Goal: Find specific page/section: Find specific page/section

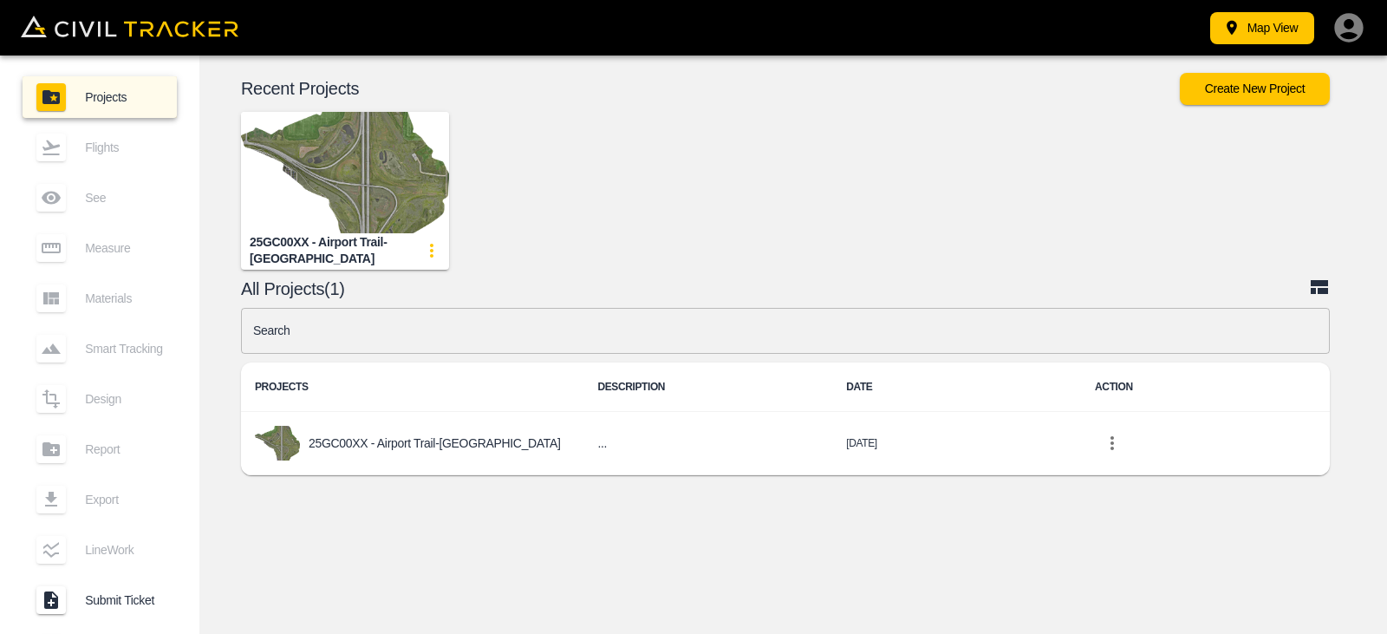
click at [336, 178] on img "button" at bounding box center [345, 172] width 208 height 121
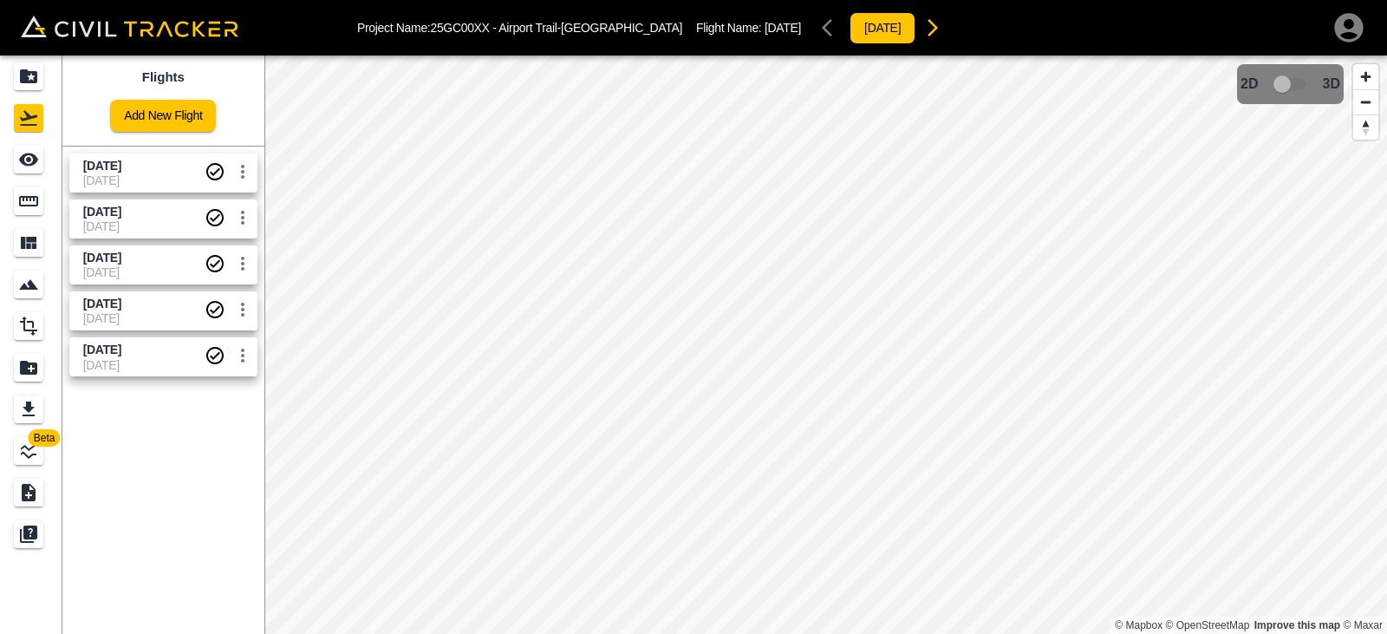
click at [160, 173] on span "[DATE]" at bounding box center [143, 180] width 121 height 14
click at [137, 177] on span "[DATE]" at bounding box center [143, 180] width 121 height 14
click at [243, 179] on icon "settings" at bounding box center [242, 171] width 21 height 21
click at [124, 165] on div at bounding box center [693, 317] width 1387 height 634
click at [121, 170] on span "[DATE]" at bounding box center [102, 166] width 38 height 14
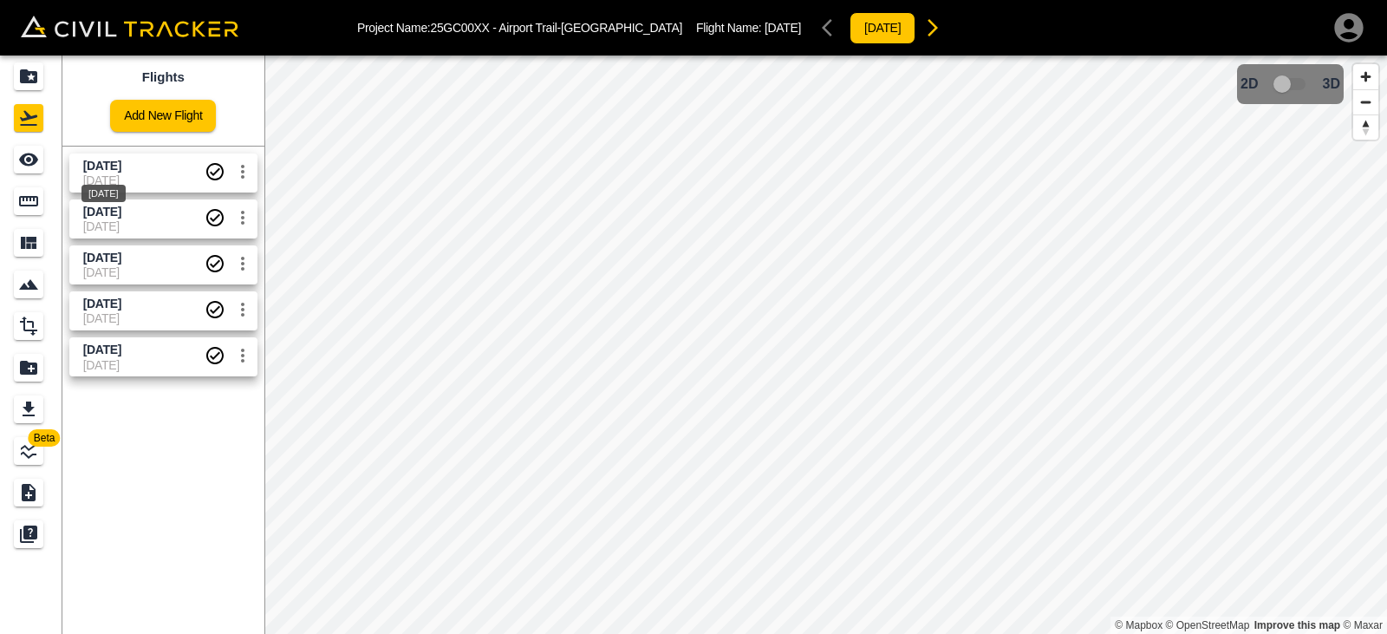
click at [121, 170] on span "[DATE]" at bounding box center [102, 166] width 38 height 14
